Goal: Transaction & Acquisition: Purchase product/service

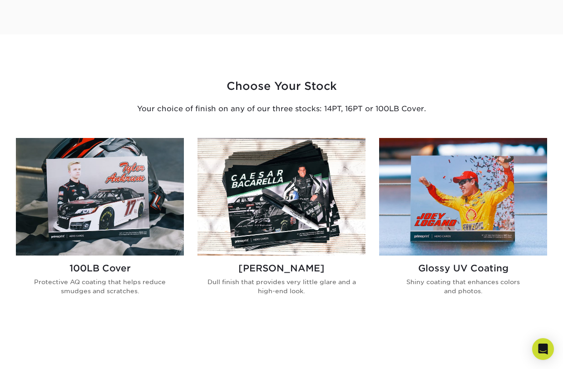
scroll to position [521, 0]
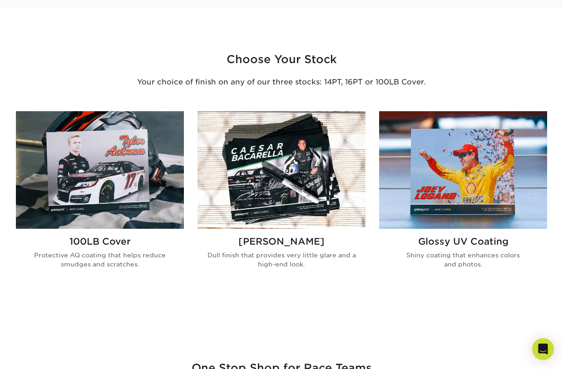
click at [308, 179] on img at bounding box center [282, 170] width 168 height 118
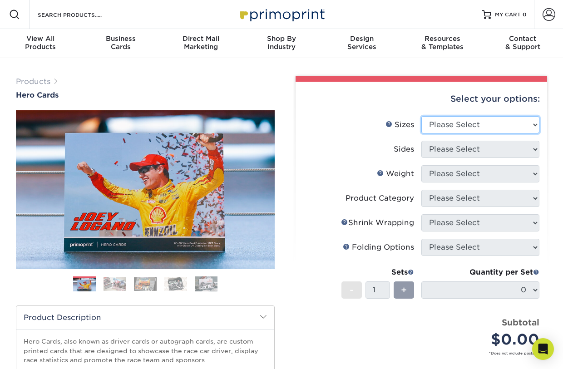
select select "4.00x6.00"
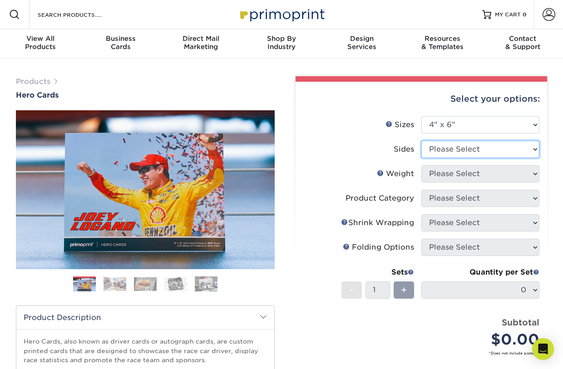
select select "13abbda7-1d64-4f25-8bb2-c179b224825d"
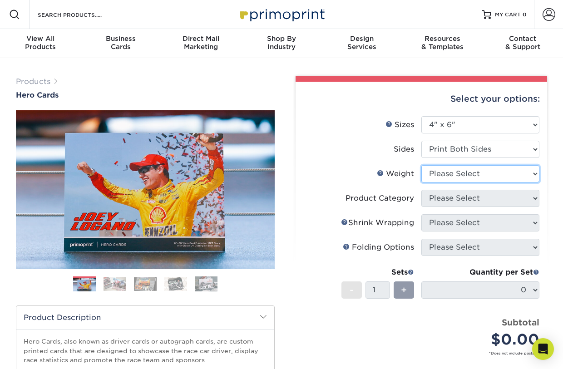
select select "16PT"
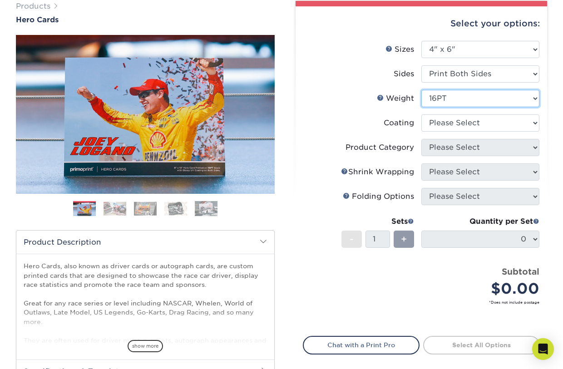
scroll to position [40, 0]
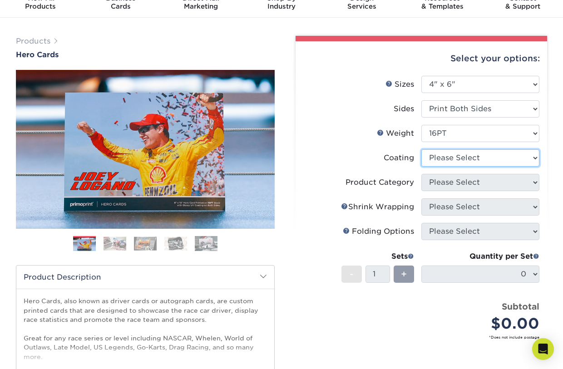
select select "121bb7b5-3b4d-429f-bd8d-bbf80e953313"
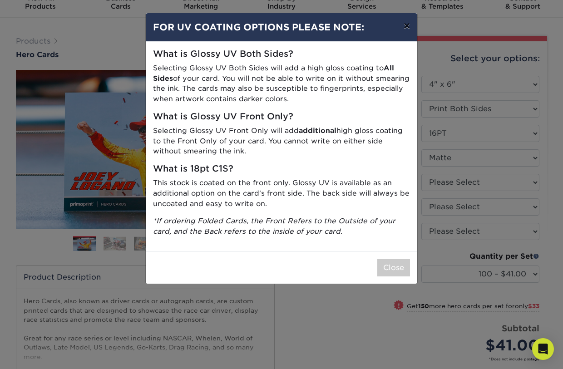
click at [407, 29] on button "×" at bounding box center [407, 25] width 21 height 25
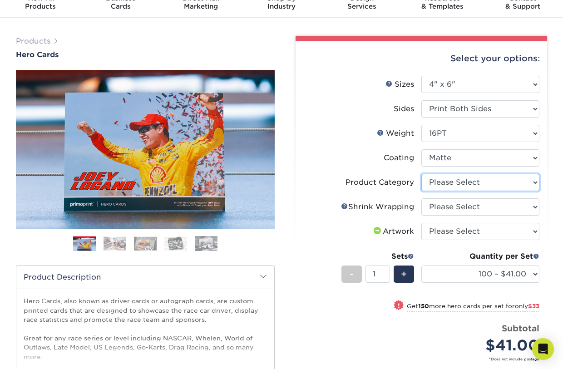
select select "9b7272e0-d6c8-4c3c-8e97-d3a1bcdab858"
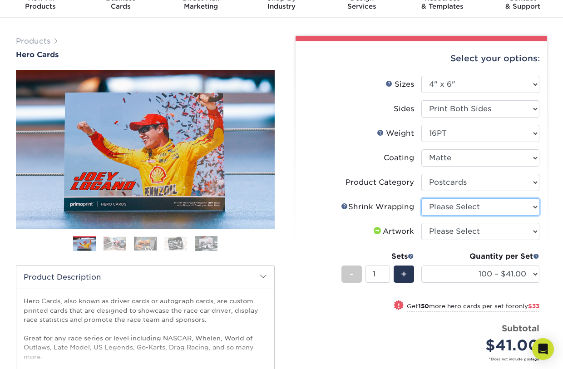
select select "c8749376-e7da-41d0-b3dc-647faf84d907"
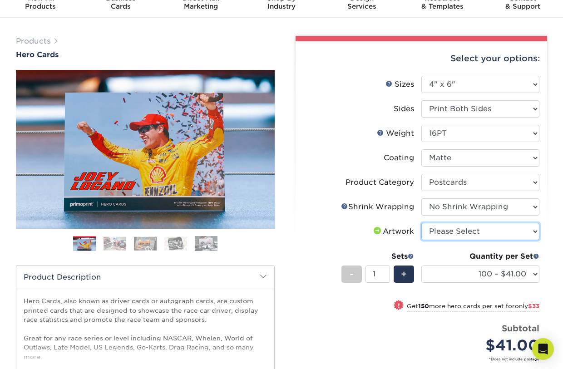
select select "upload"
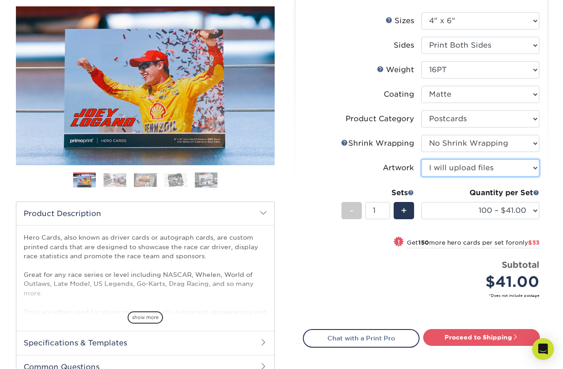
scroll to position [124, 0]
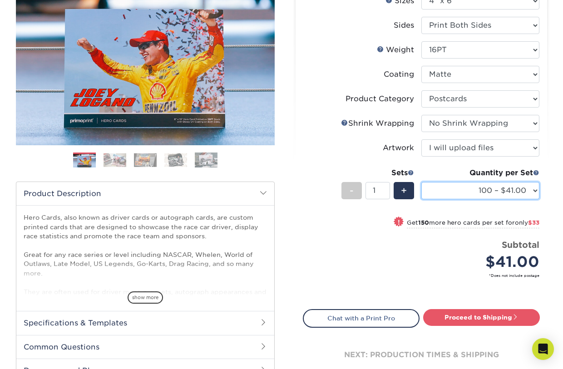
select select "250 – $74.00"
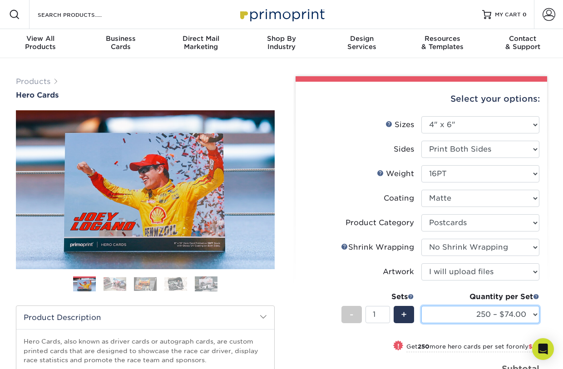
scroll to position [0, 0]
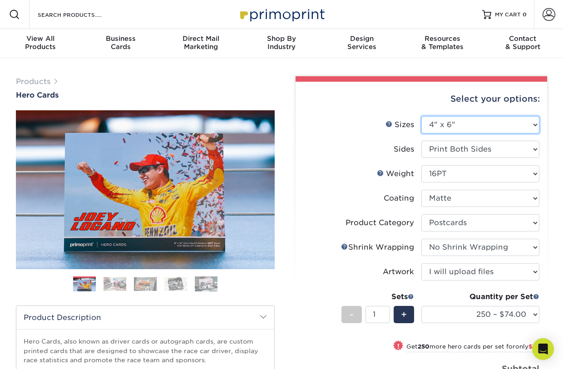
select select "5.00x7.00"
select select "-1"
select select
select select "-1"
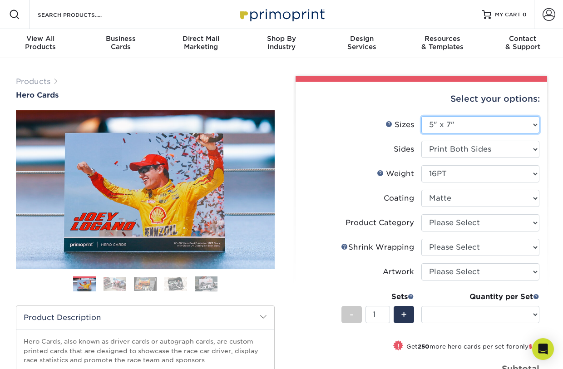
select select "-1"
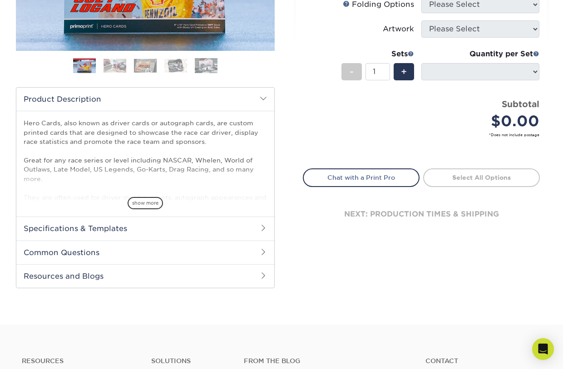
scroll to position [173, 0]
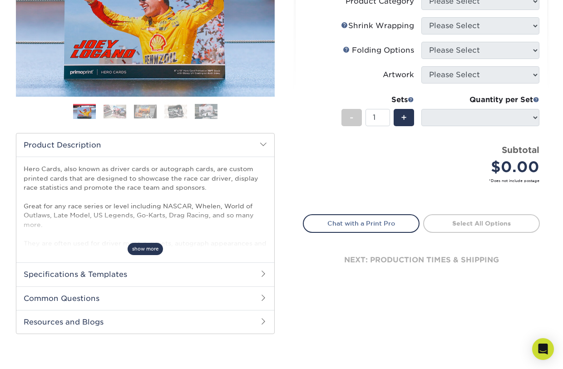
click at [149, 249] on span "show more" at bounding box center [145, 249] width 35 height 12
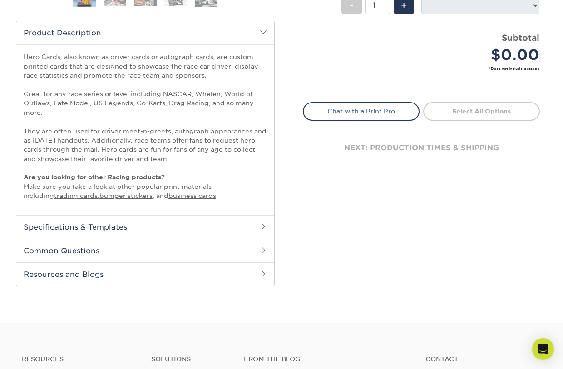
scroll to position [286, 0]
click at [248, 224] on h2 "Specifications & Templates" at bounding box center [145, 226] width 258 height 24
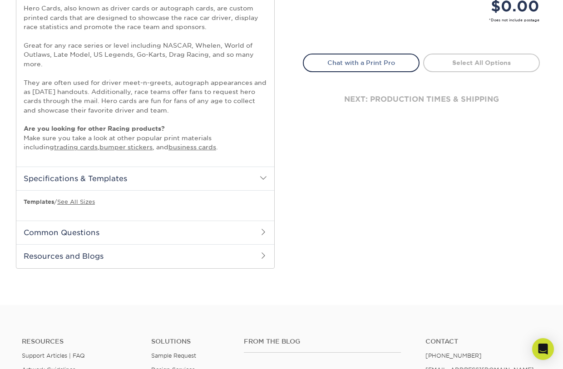
scroll to position [339, 0]
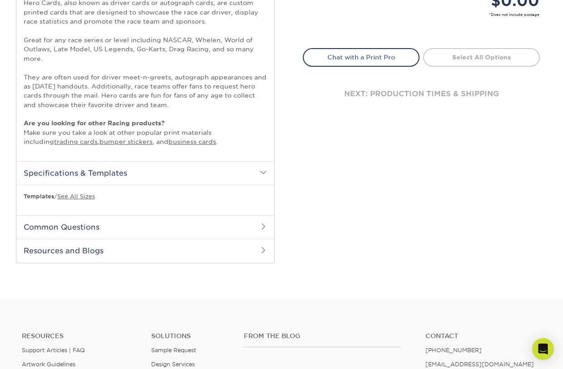
click at [247, 224] on h2 "Common Questions" at bounding box center [145, 227] width 258 height 24
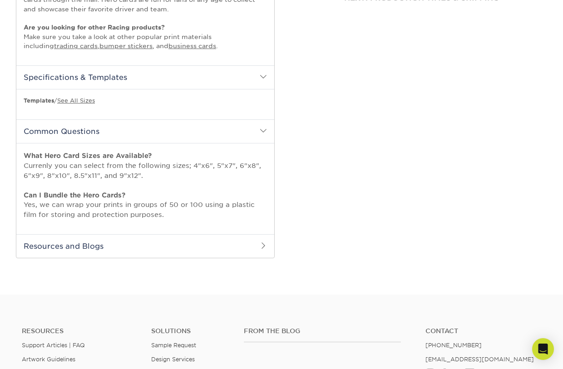
scroll to position [442, 0]
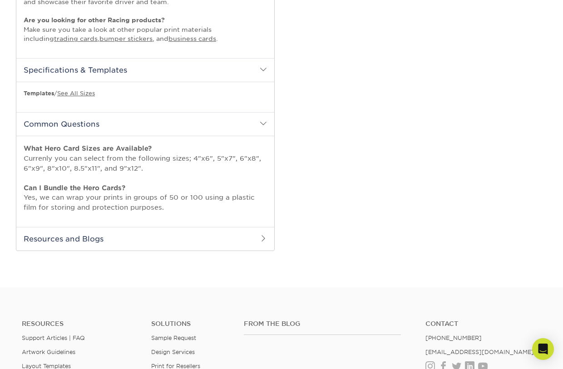
click at [183, 232] on h2 "Resources and Blogs" at bounding box center [145, 239] width 258 height 24
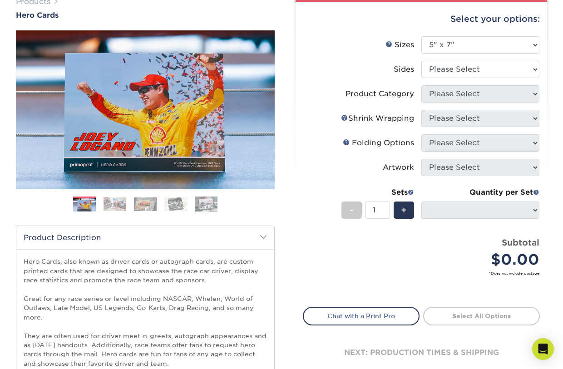
scroll to position [76, 0]
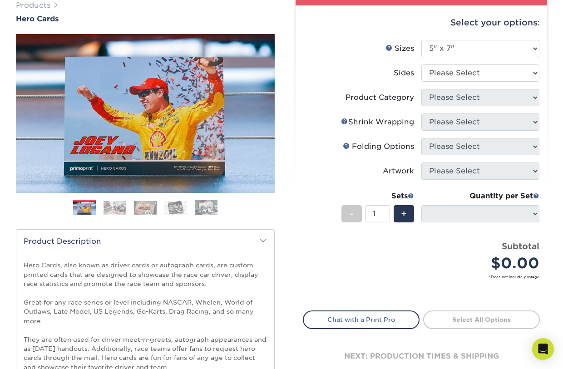
click at [118, 207] on img at bounding box center [115, 208] width 23 height 14
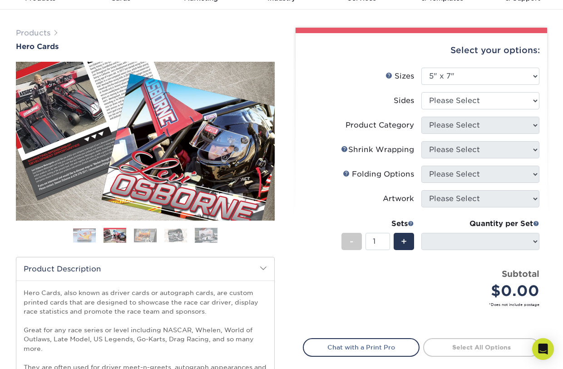
scroll to position [45, 0]
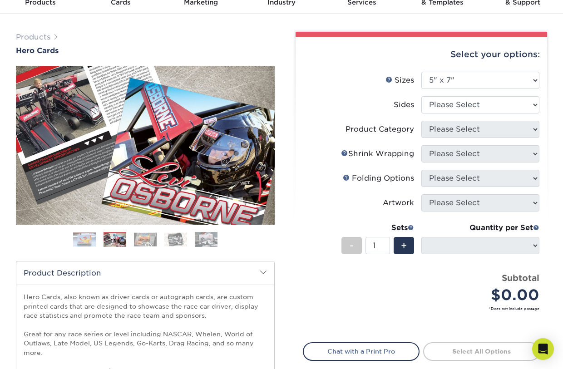
click at [145, 238] on img at bounding box center [145, 240] width 23 height 14
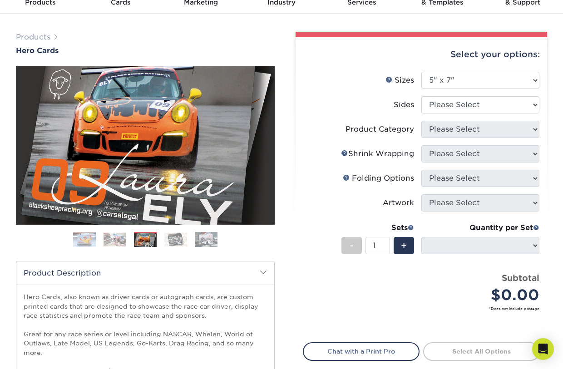
click at [182, 240] on img at bounding box center [175, 240] width 23 height 14
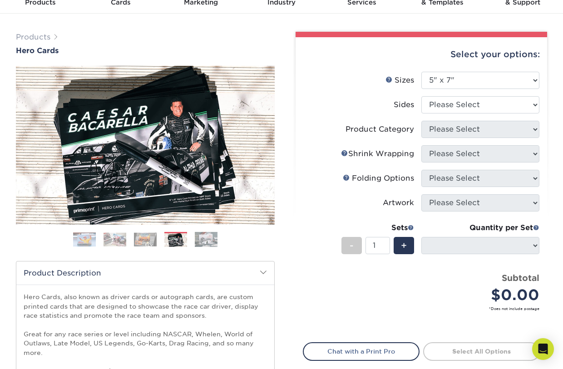
click at [210, 245] on img at bounding box center [206, 240] width 23 height 16
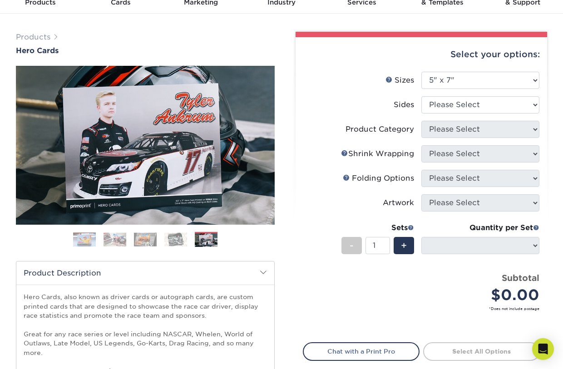
click at [120, 241] on img at bounding box center [115, 240] width 23 height 14
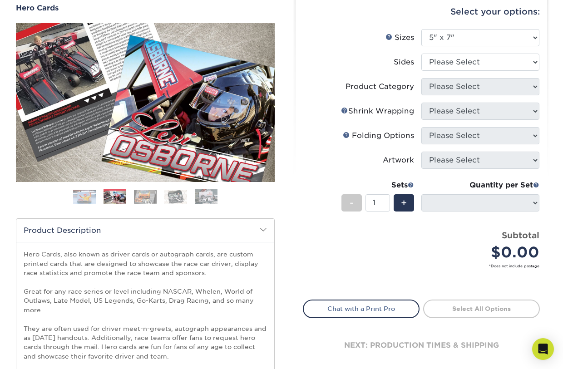
scroll to position [80, 0]
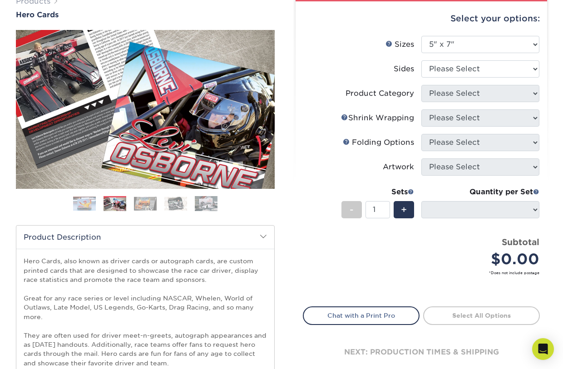
click at [145, 203] on img at bounding box center [145, 204] width 23 height 14
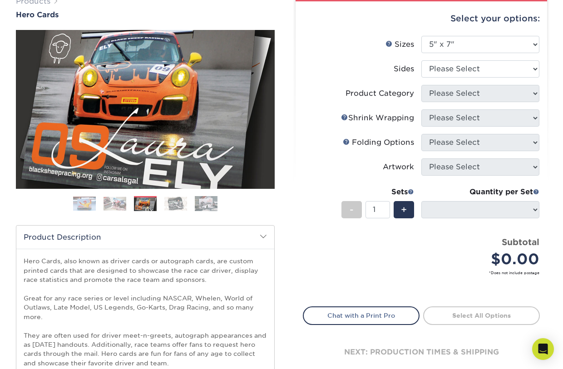
click at [174, 204] on img at bounding box center [175, 204] width 23 height 14
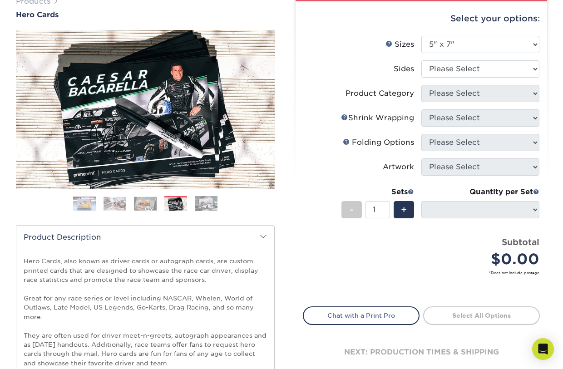
click at [209, 206] on img at bounding box center [206, 204] width 23 height 16
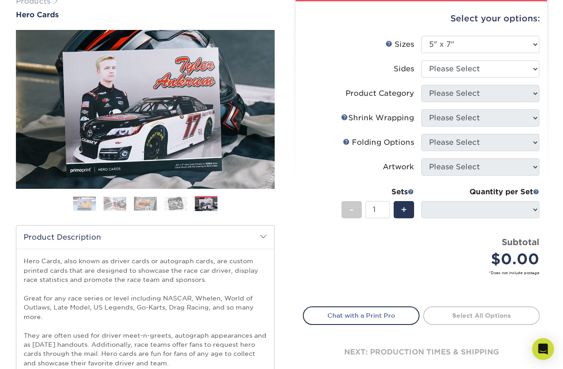
click at [175, 205] on img at bounding box center [175, 204] width 23 height 14
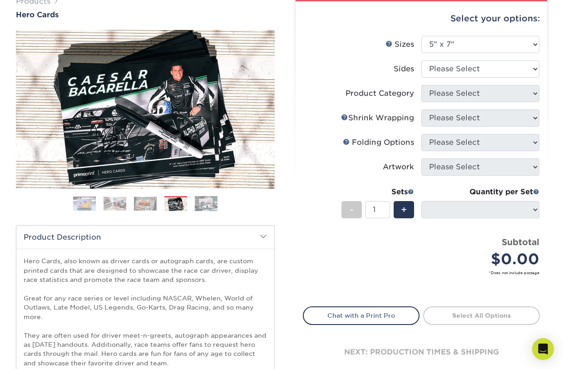
click at [148, 200] on img at bounding box center [145, 204] width 23 height 14
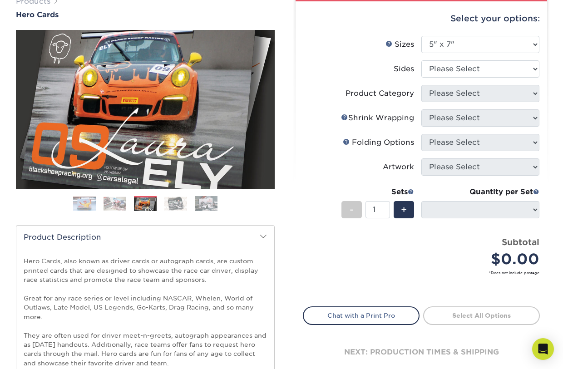
click at [120, 200] on img at bounding box center [115, 204] width 23 height 14
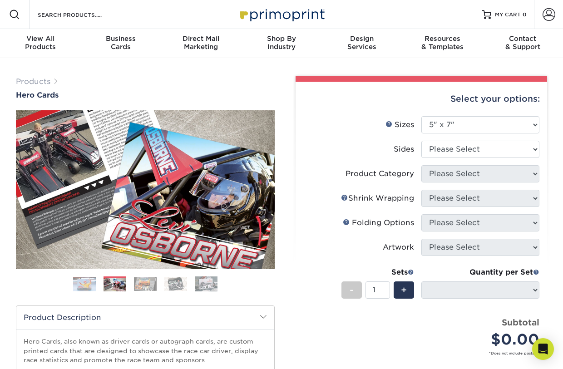
scroll to position [0, 0]
